Goal: Task Accomplishment & Management: Use online tool/utility

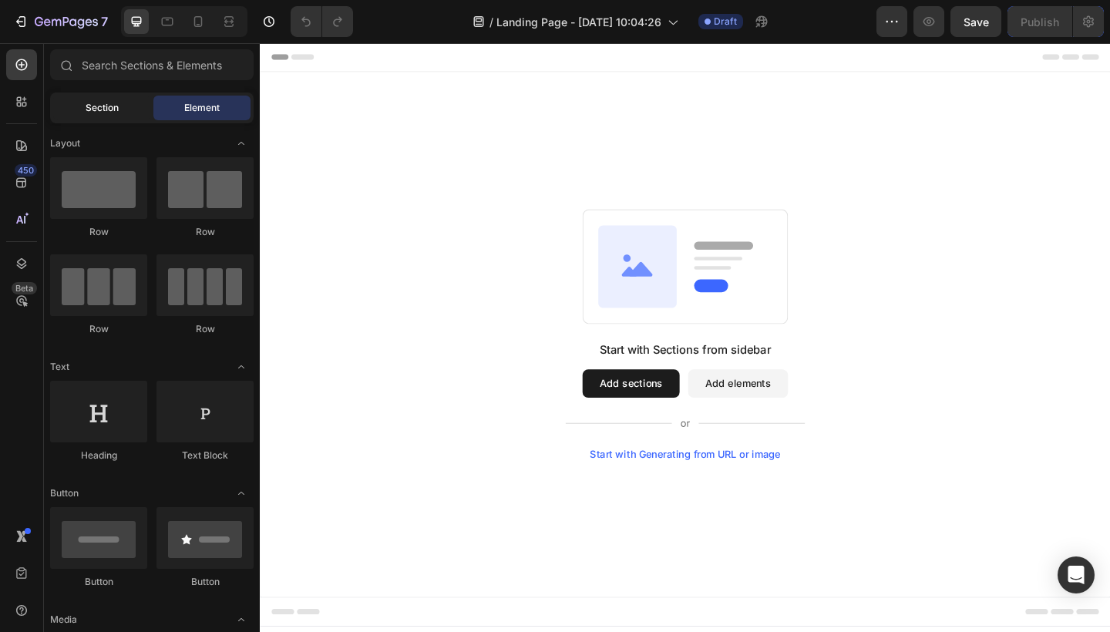
click at [118, 111] on span "Section" at bounding box center [102, 108] width 33 height 14
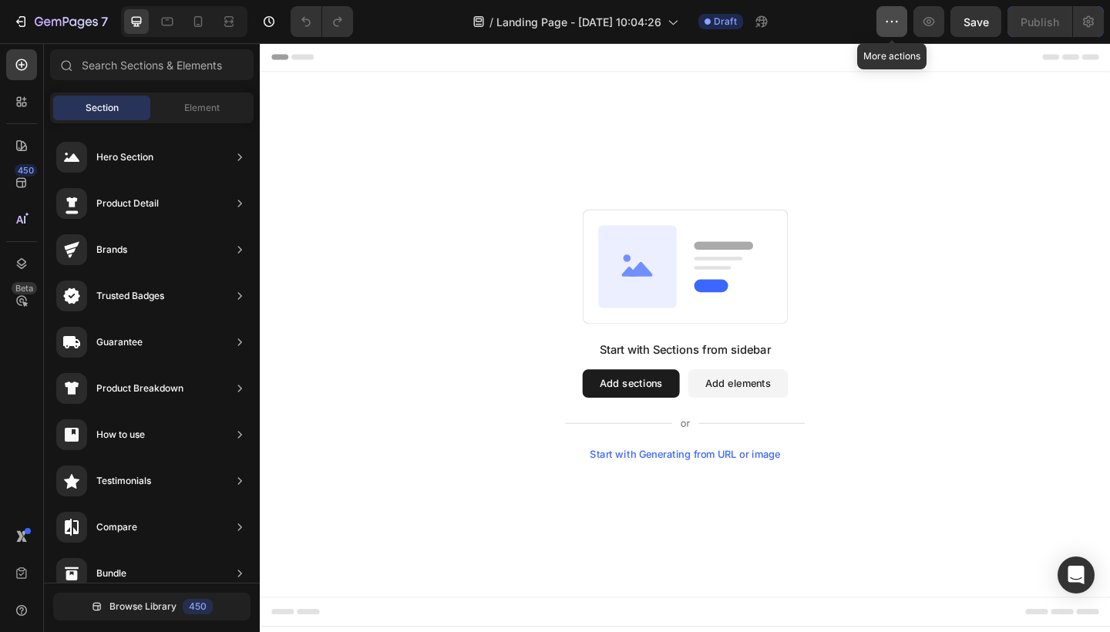
click at [895, 15] on icon "button" at bounding box center [891, 21] width 15 height 15
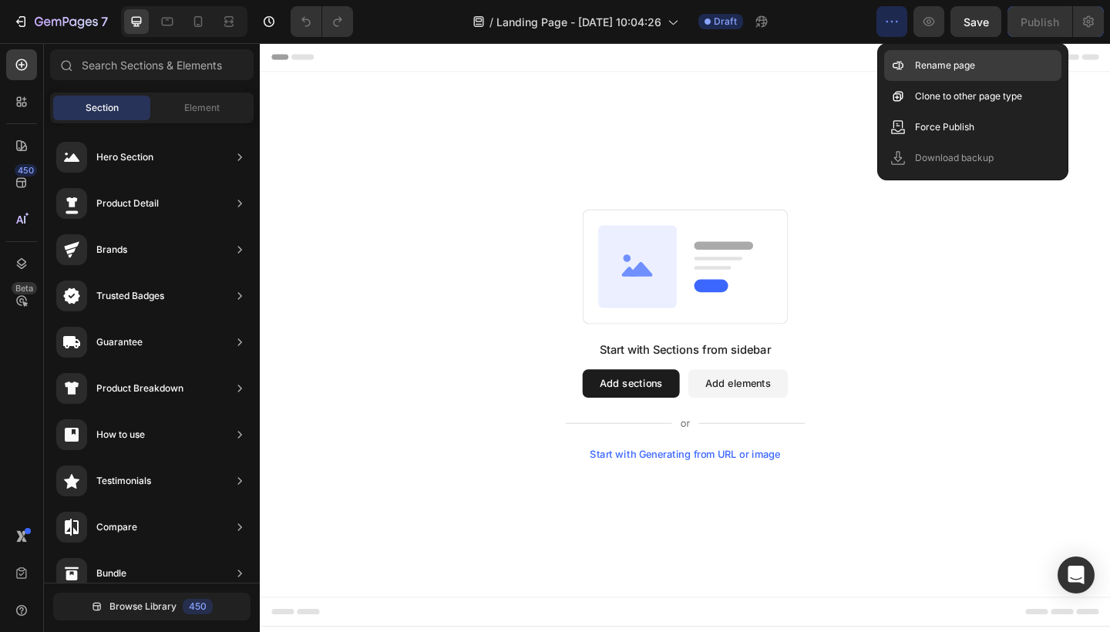
click at [912, 61] on div "Rename page" at bounding box center [972, 65] width 177 height 31
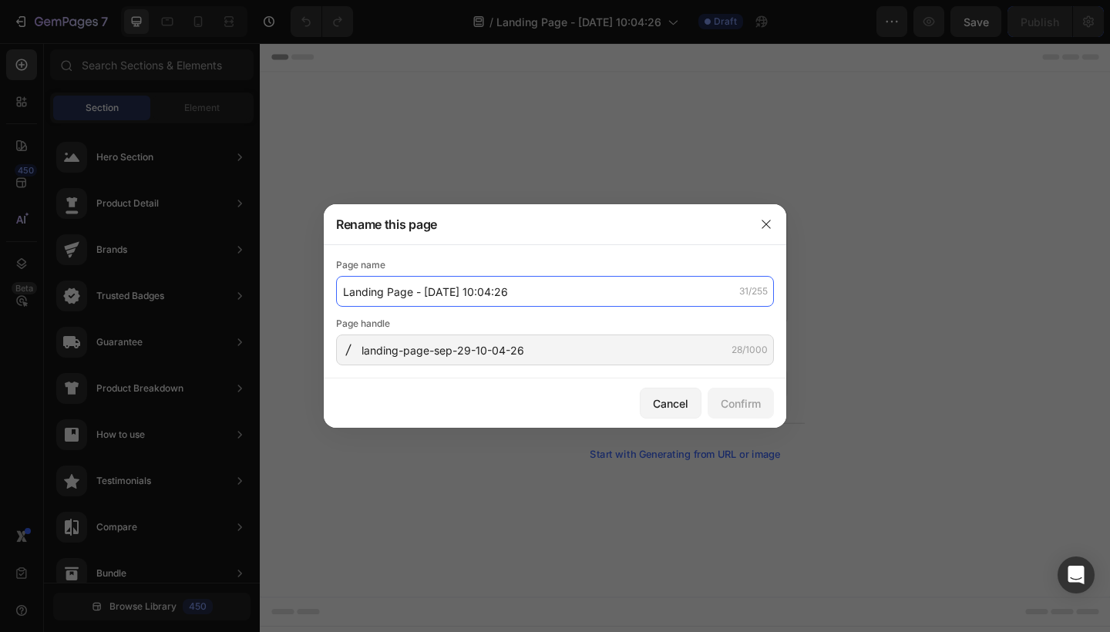
click at [405, 288] on input "Landing Page - Sep 29, 10:04:26" at bounding box center [555, 291] width 438 height 31
type input "Contact Page"
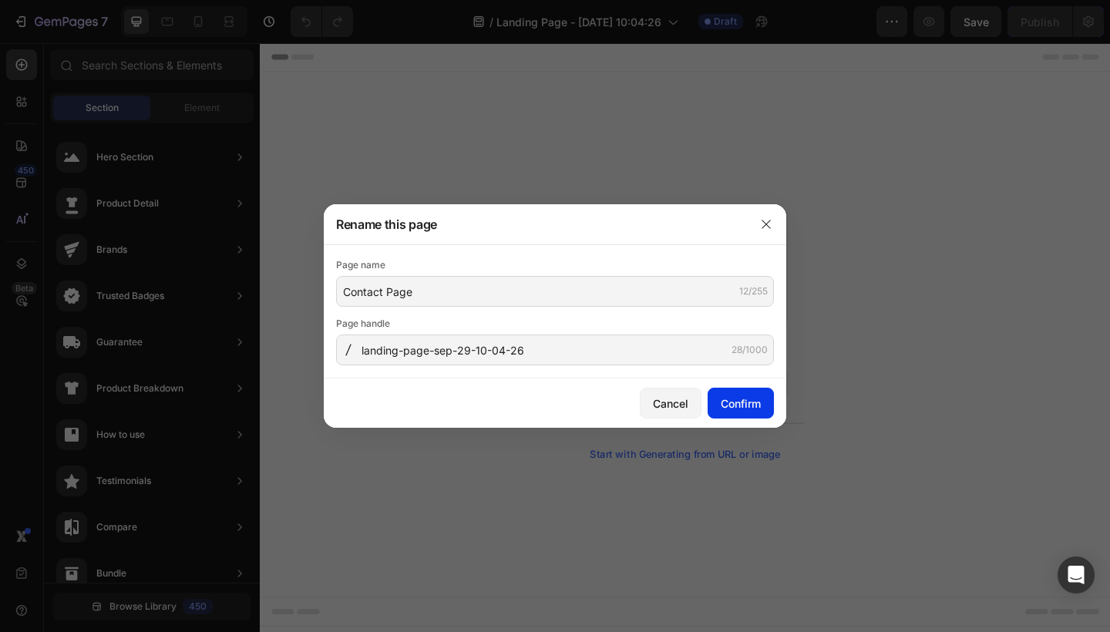
click at [759, 413] on button "Confirm" at bounding box center [741, 403] width 66 height 31
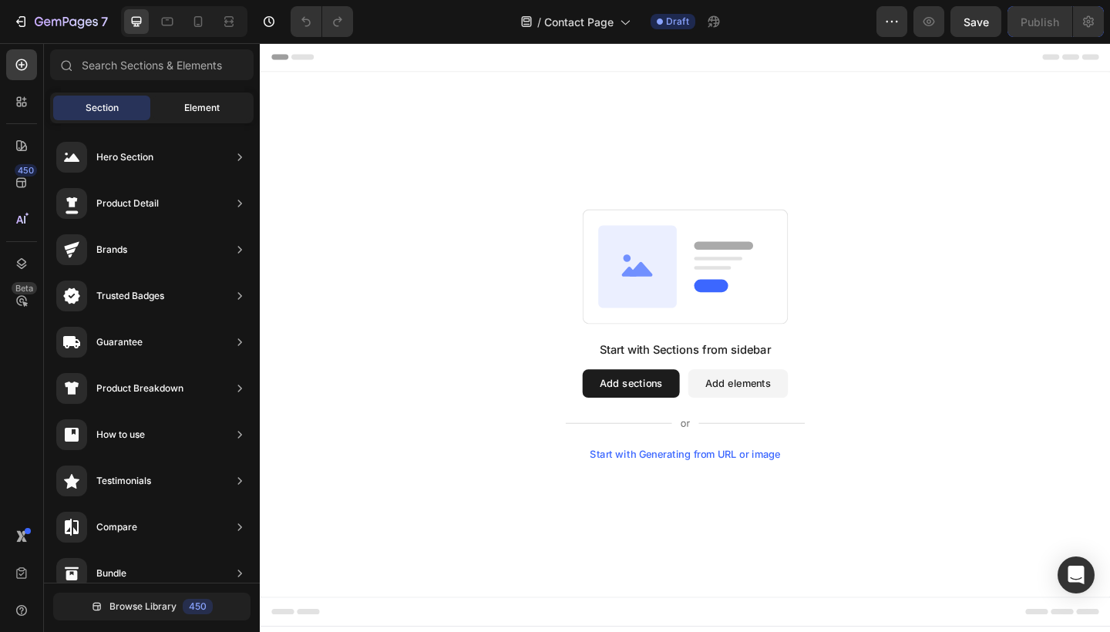
click at [184, 102] on span "Element" at bounding box center [201, 108] width 35 height 14
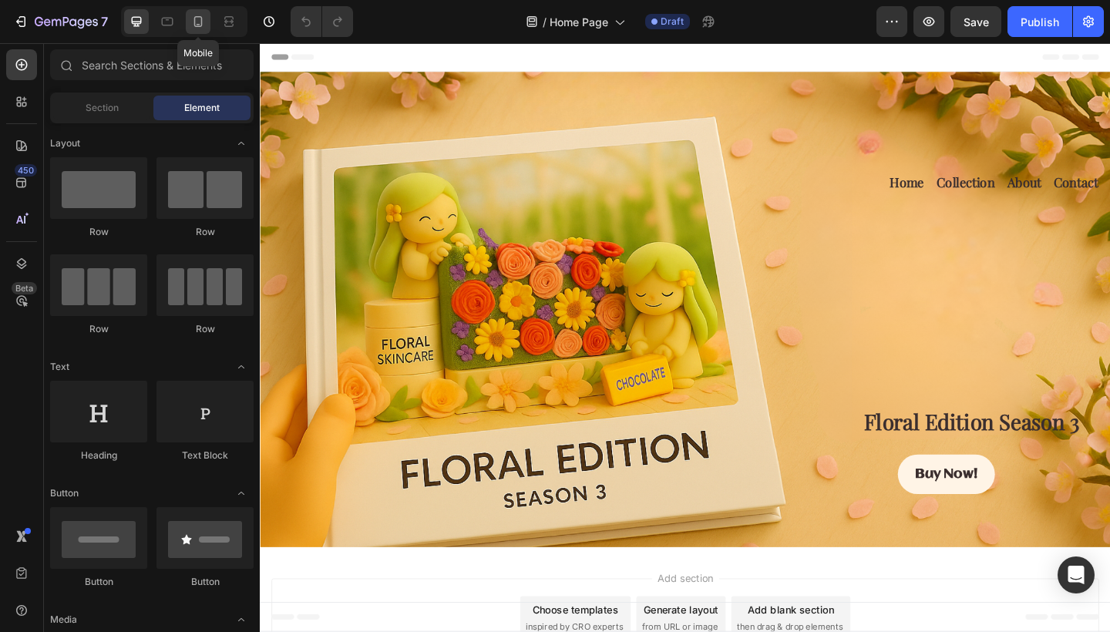
click at [198, 19] on icon at bounding box center [197, 21] width 15 height 15
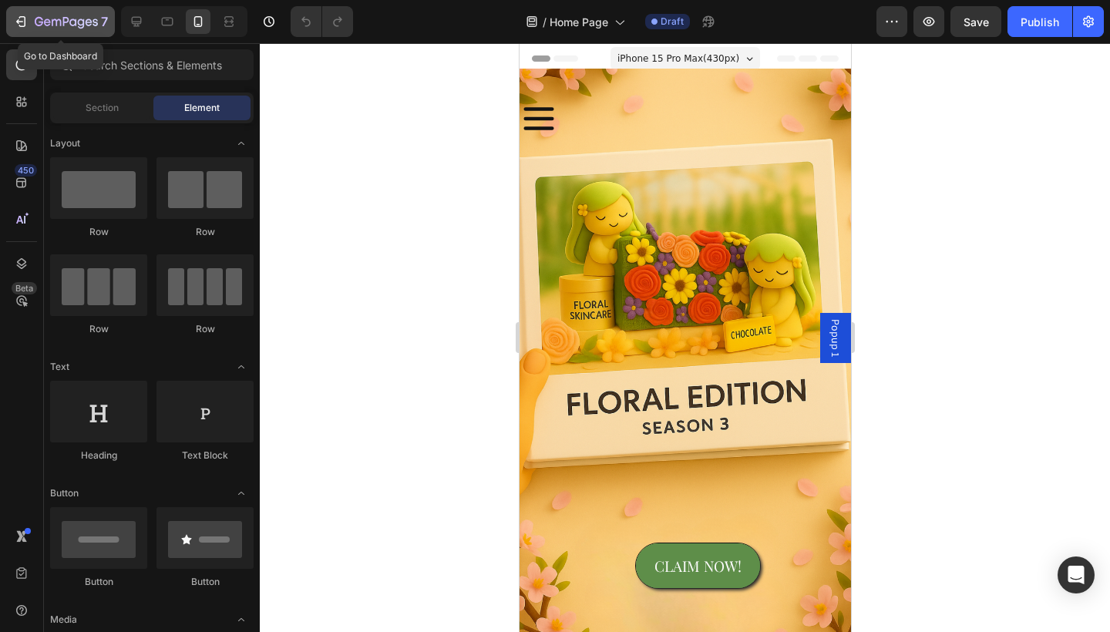
click at [93, 21] on icon "button" at bounding box center [95, 22] width 5 height 7
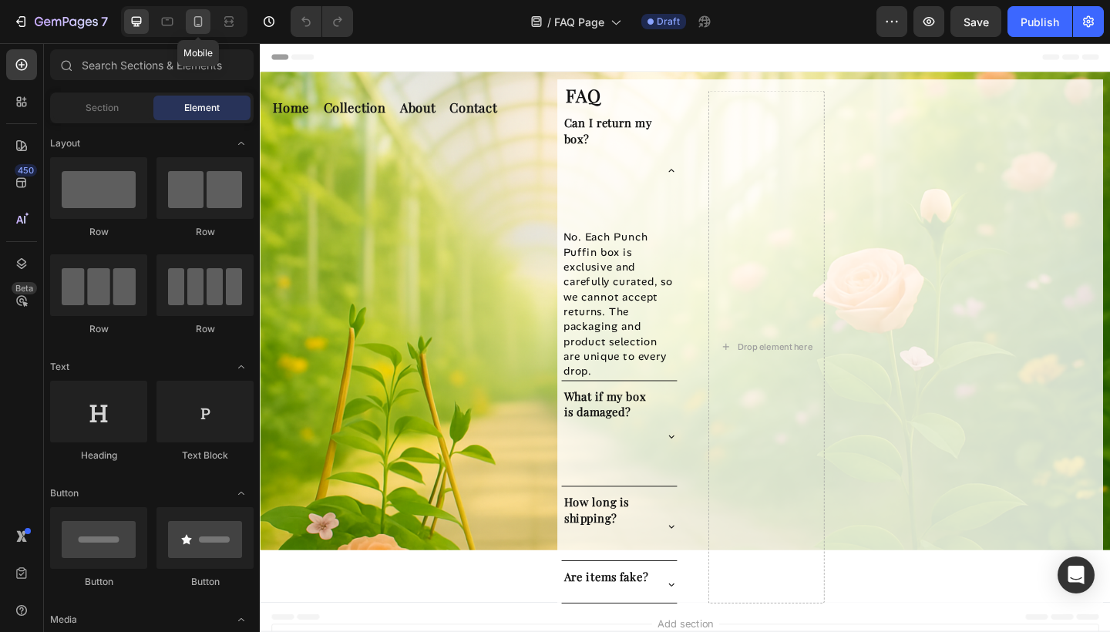
click at [200, 27] on icon at bounding box center [198, 21] width 8 height 11
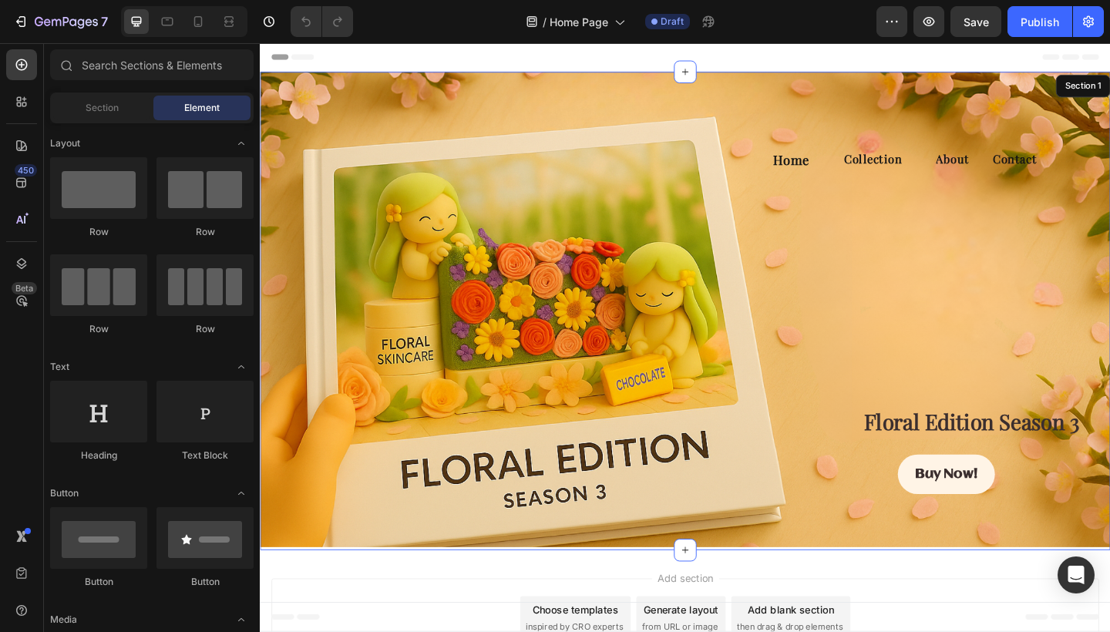
click at [799, 126] on div "Contact Button" at bounding box center [691, 131] width 863 height 113
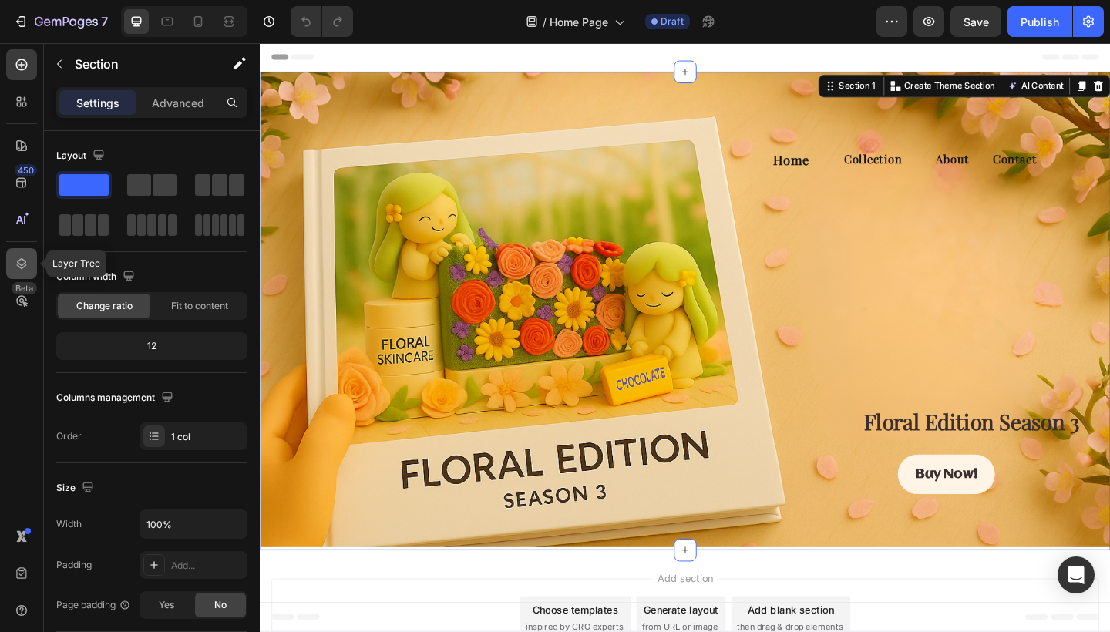
click at [22, 271] on icon at bounding box center [21, 263] width 15 height 15
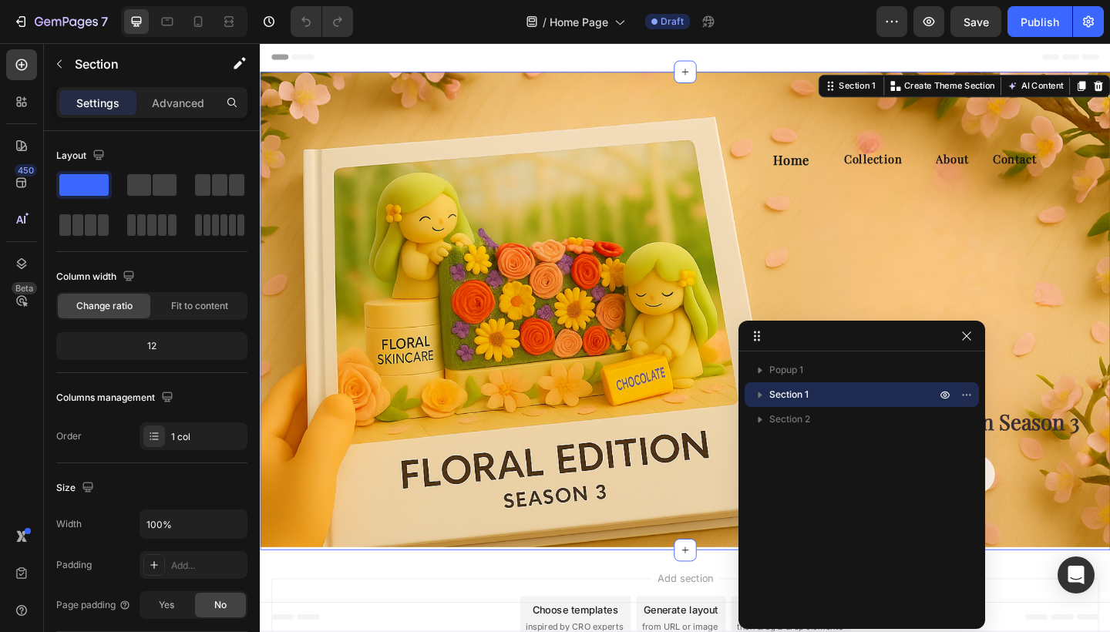
click at [759, 397] on icon "button" at bounding box center [761, 395] width 4 height 6
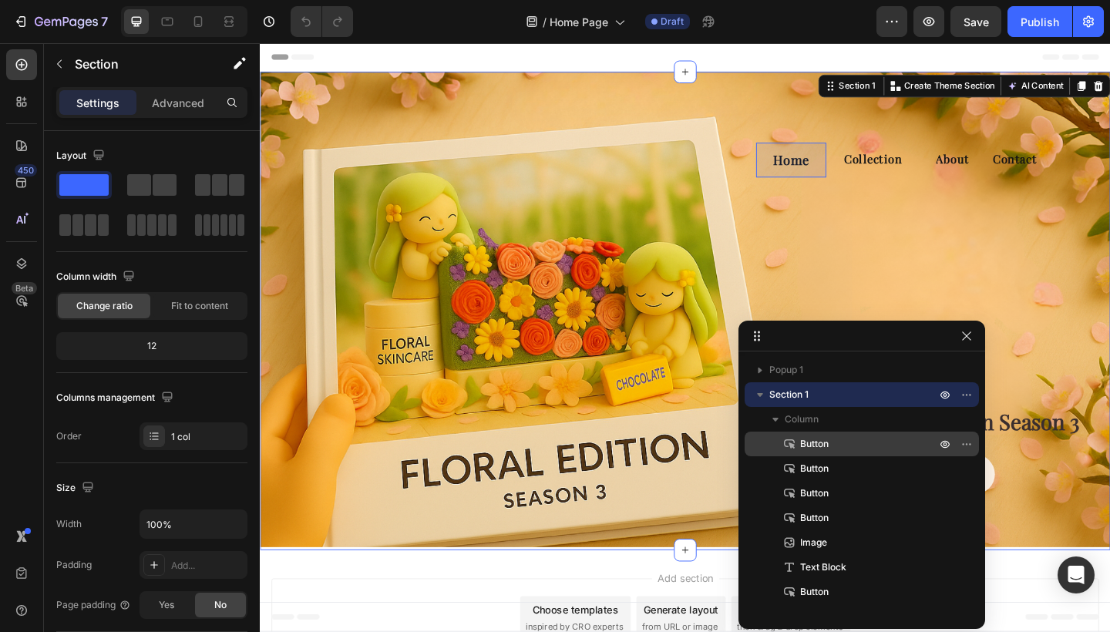
click at [808, 443] on span "Button" at bounding box center [814, 443] width 29 height 15
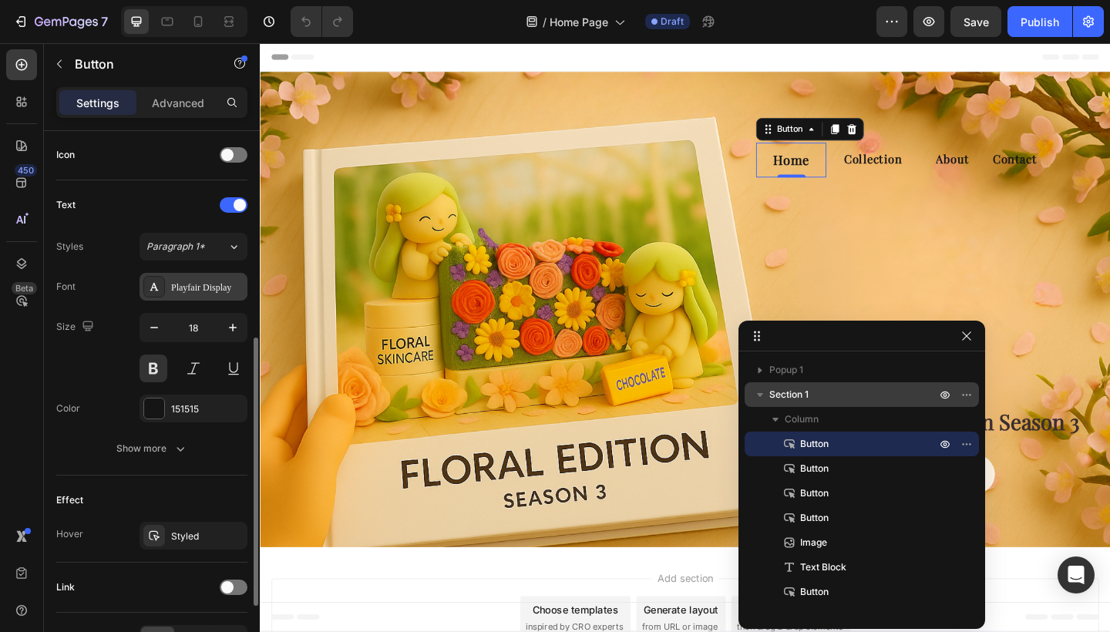
scroll to position [560, 0]
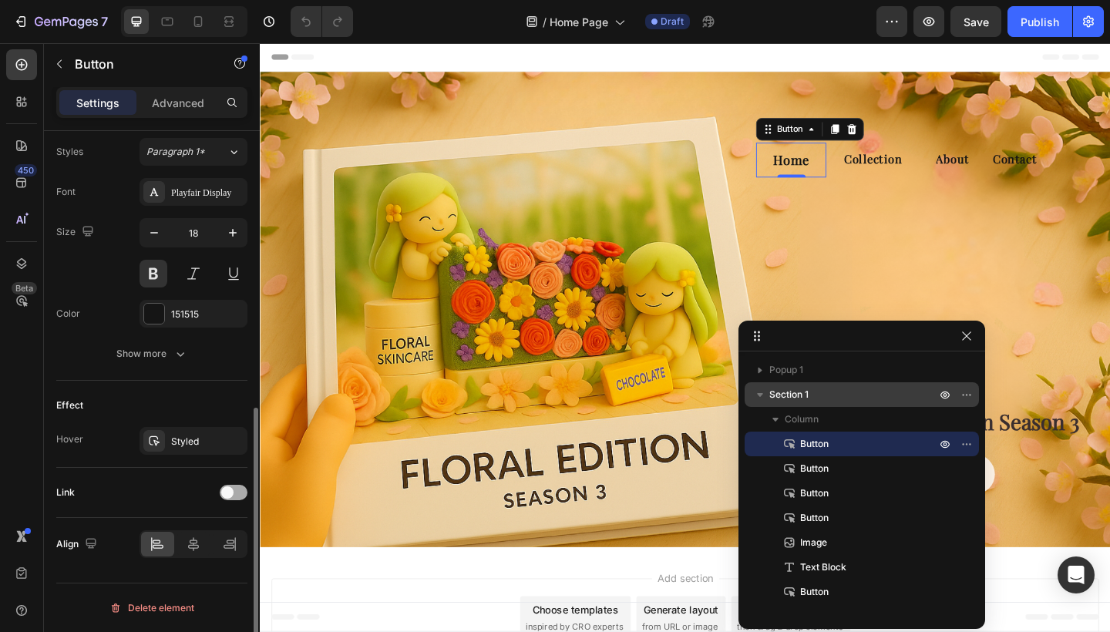
click at [232, 493] on span at bounding box center [227, 492] width 12 height 12
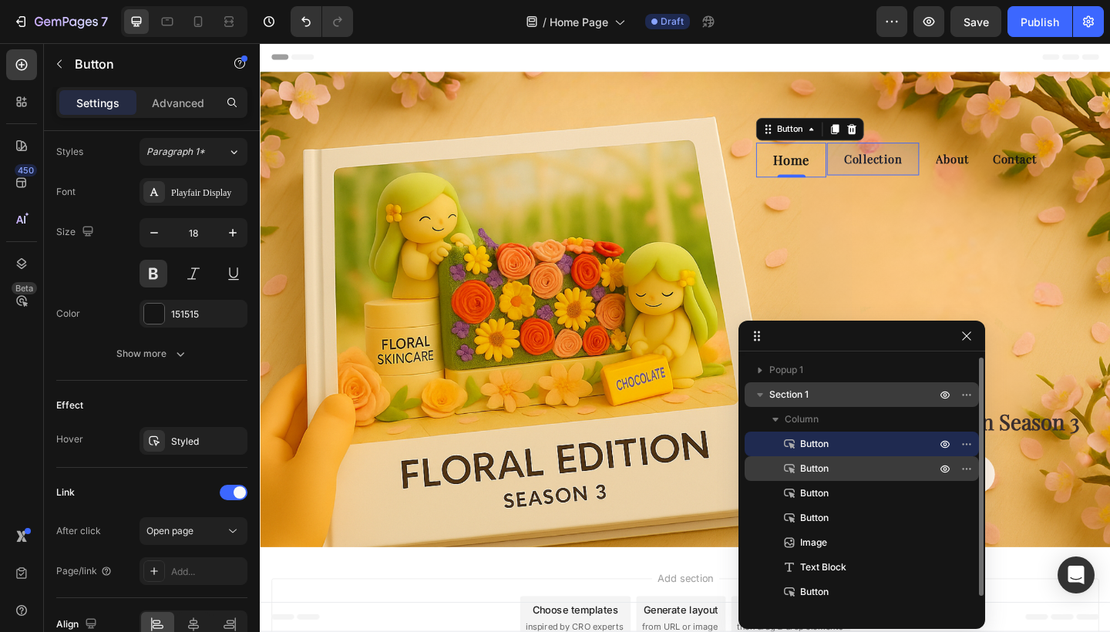
click at [828, 469] on span "Button" at bounding box center [814, 468] width 29 height 15
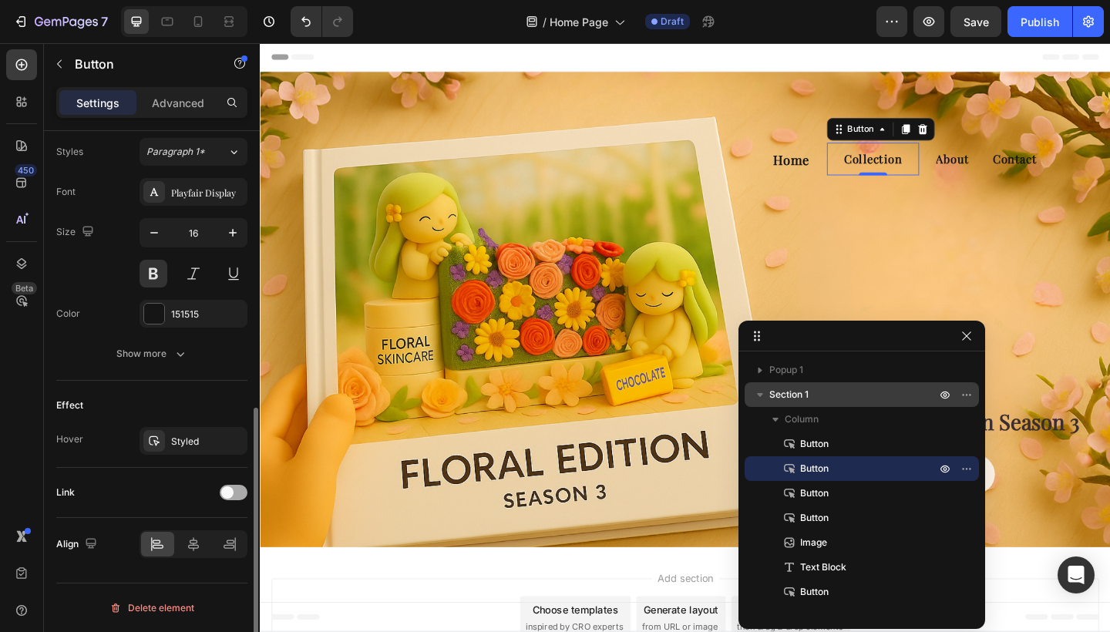
click at [231, 493] on span at bounding box center [227, 492] width 12 height 12
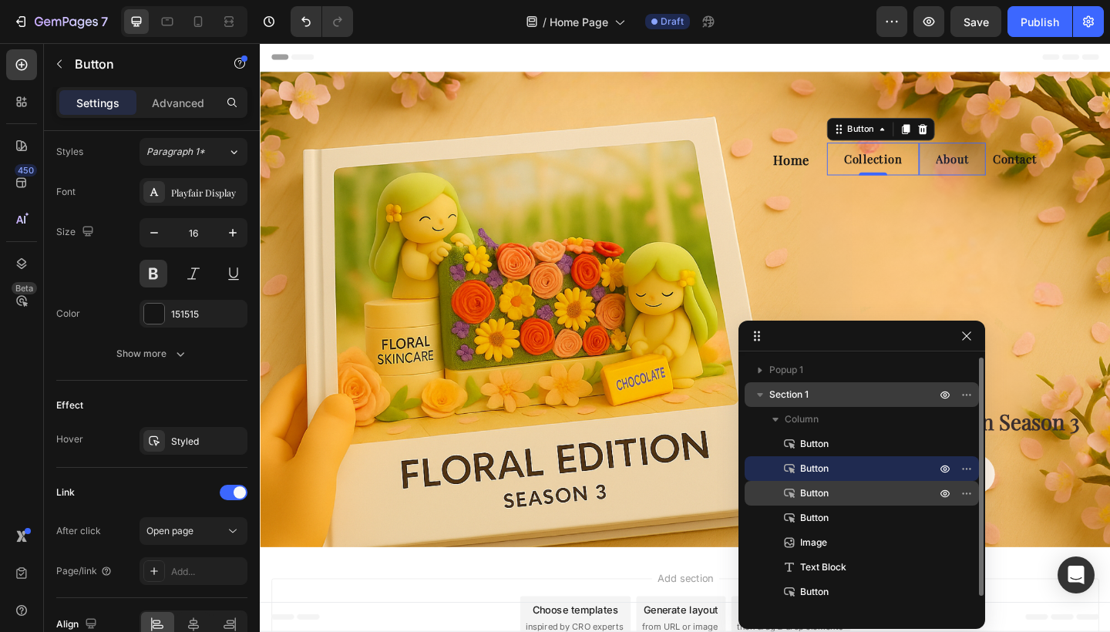
click at [817, 497] on span "Button" at bounding box center [814, 493] width 29 height 15
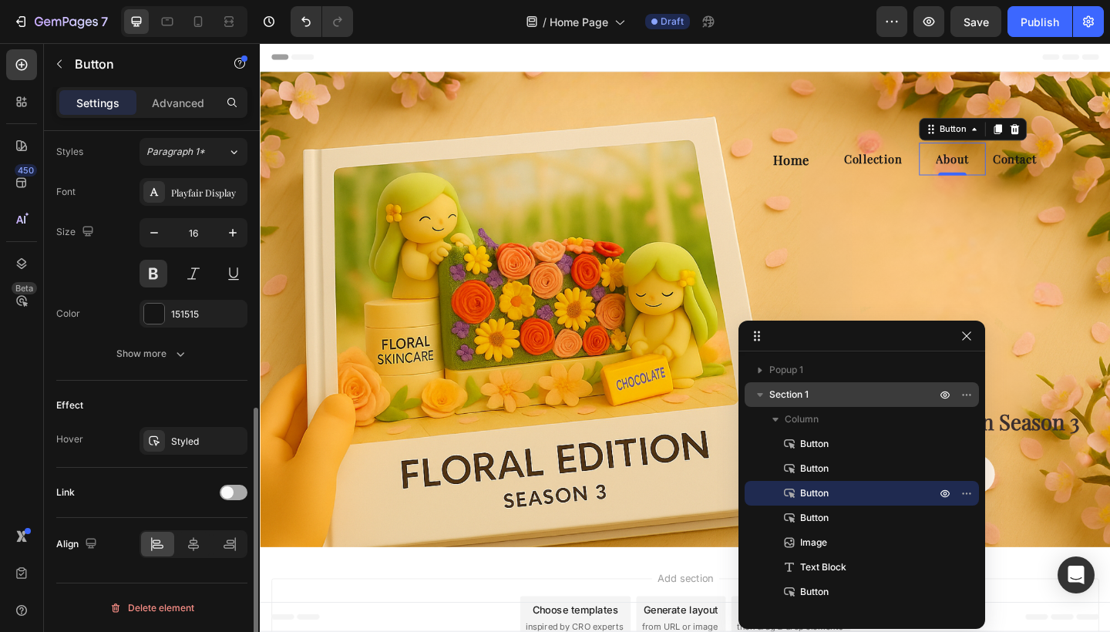
click at [227, 490] on span at bounding box center [227, 492] width 12 height 12
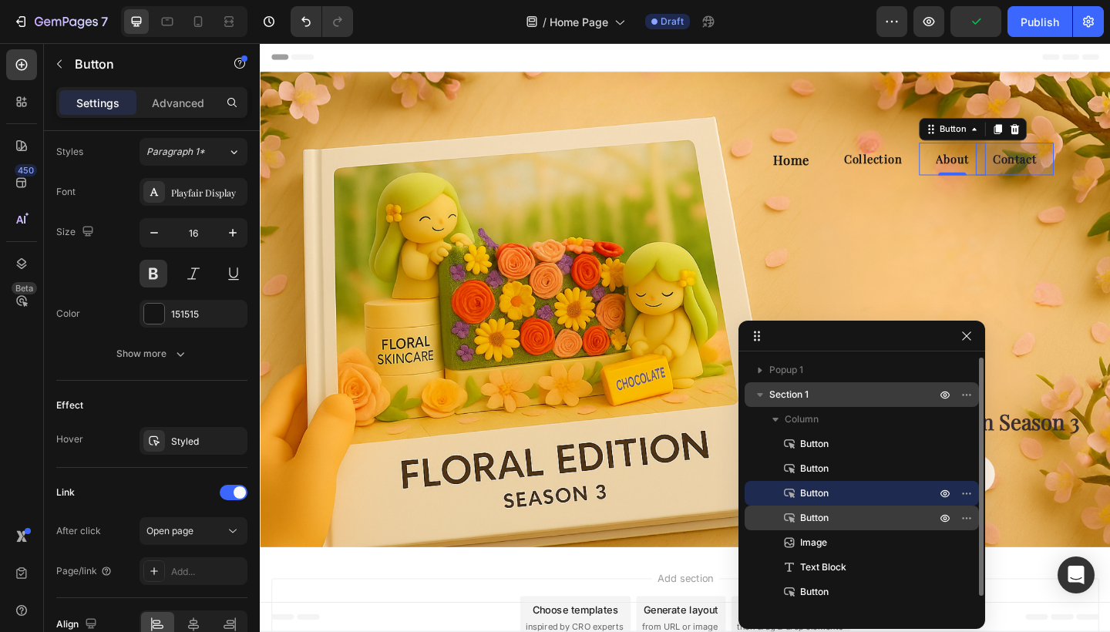
click at [816, 507] on div "Button" at bounding box center [862, 518] width 222 height 25
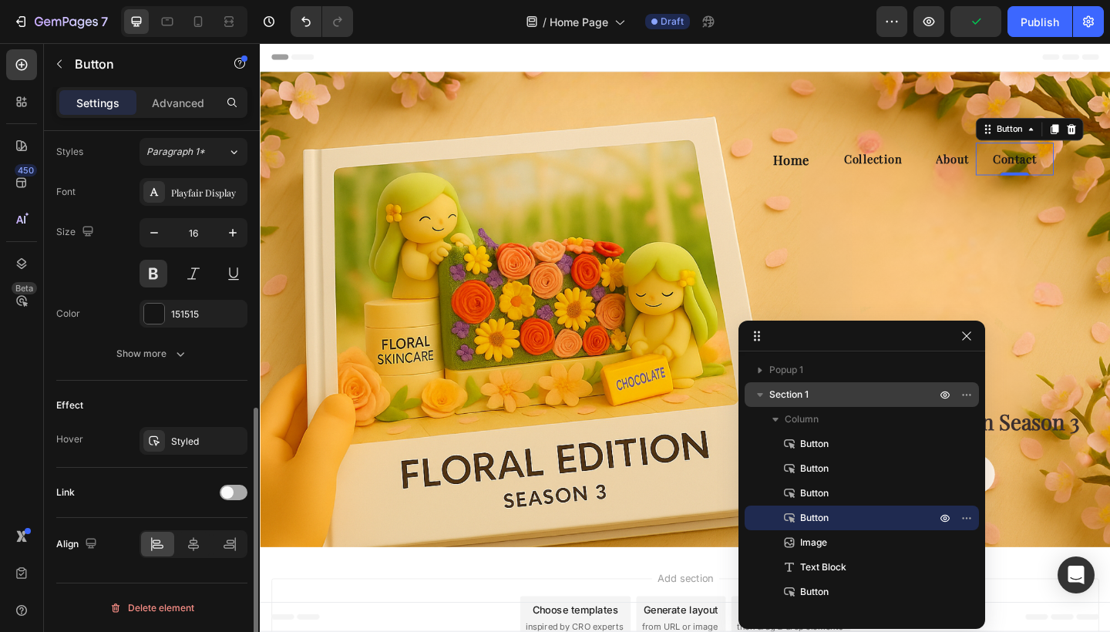
click at [230, 495] on span at bounding box center [227, 492] width 12 height 12
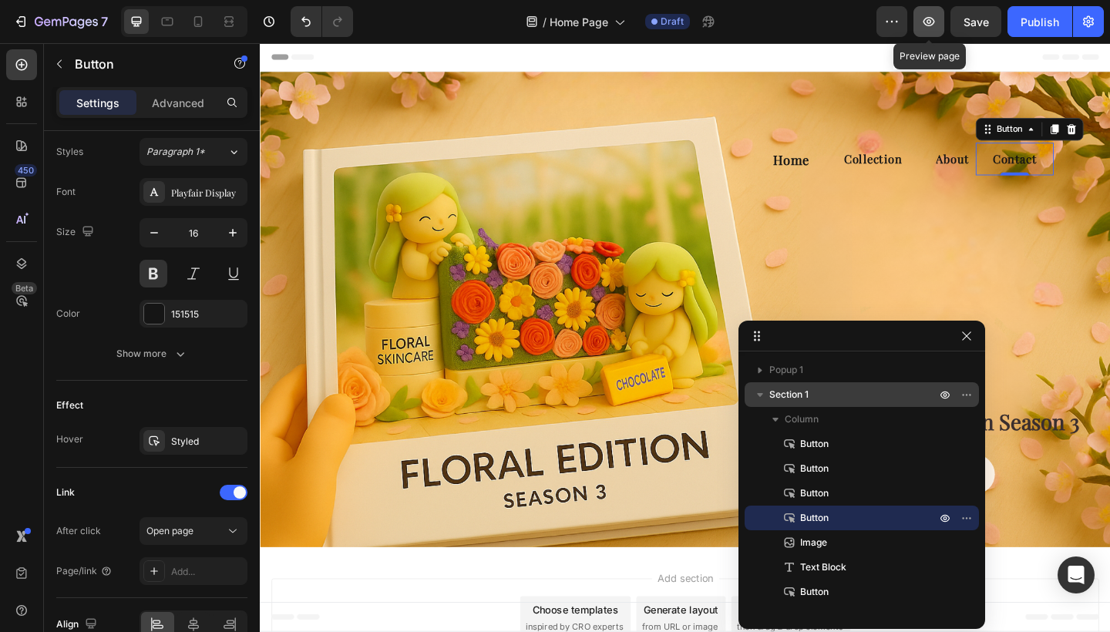
click at [931, 19] on icon "button" at bounding box center [928, 21] width 15 height 15
click at [1081, 173] on p "Contact" at bounding box center [1081, 169] width 48 height 17
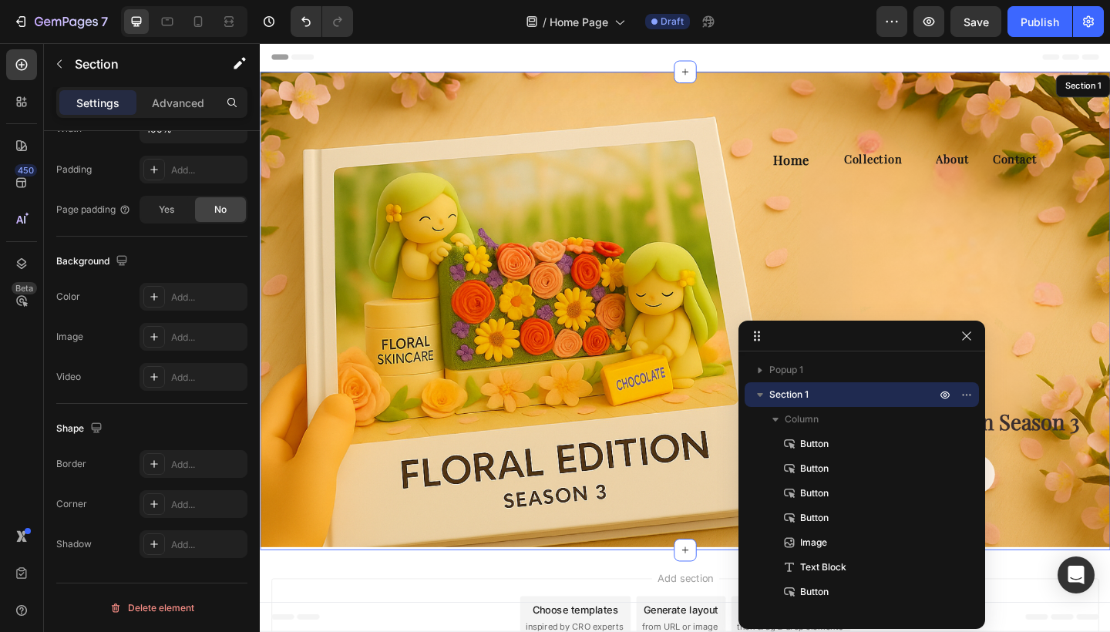
click at [841, 329] on div "Buy Now! Button" at bounding box center [659, 304] width 799 height 459
